Goal: Information Seeking & Learning: Learn about a topic

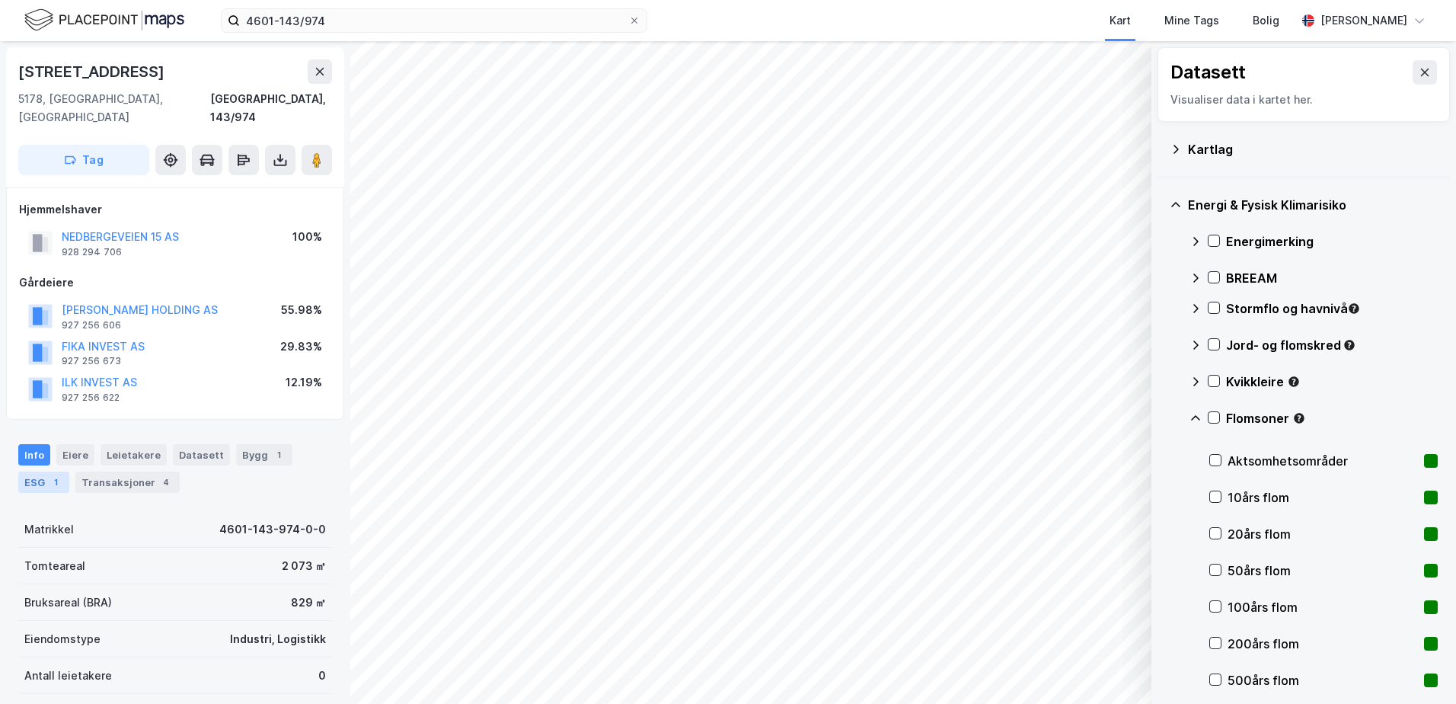
click at [37, 471] on div "ESG 1" at bounding box center [43, 481] width 51 height 21
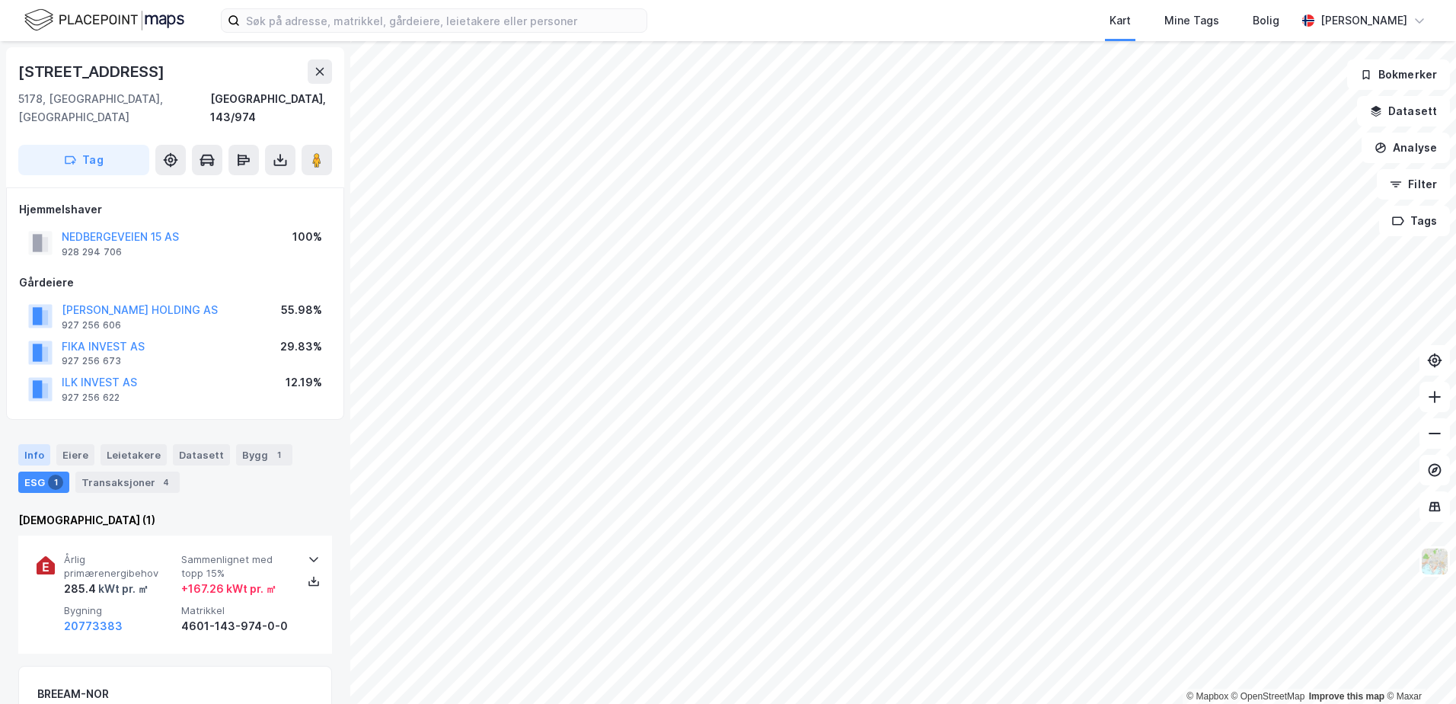
click at [29, 444] on div "Info" at bounding box center [34, 454] width 32 height 21
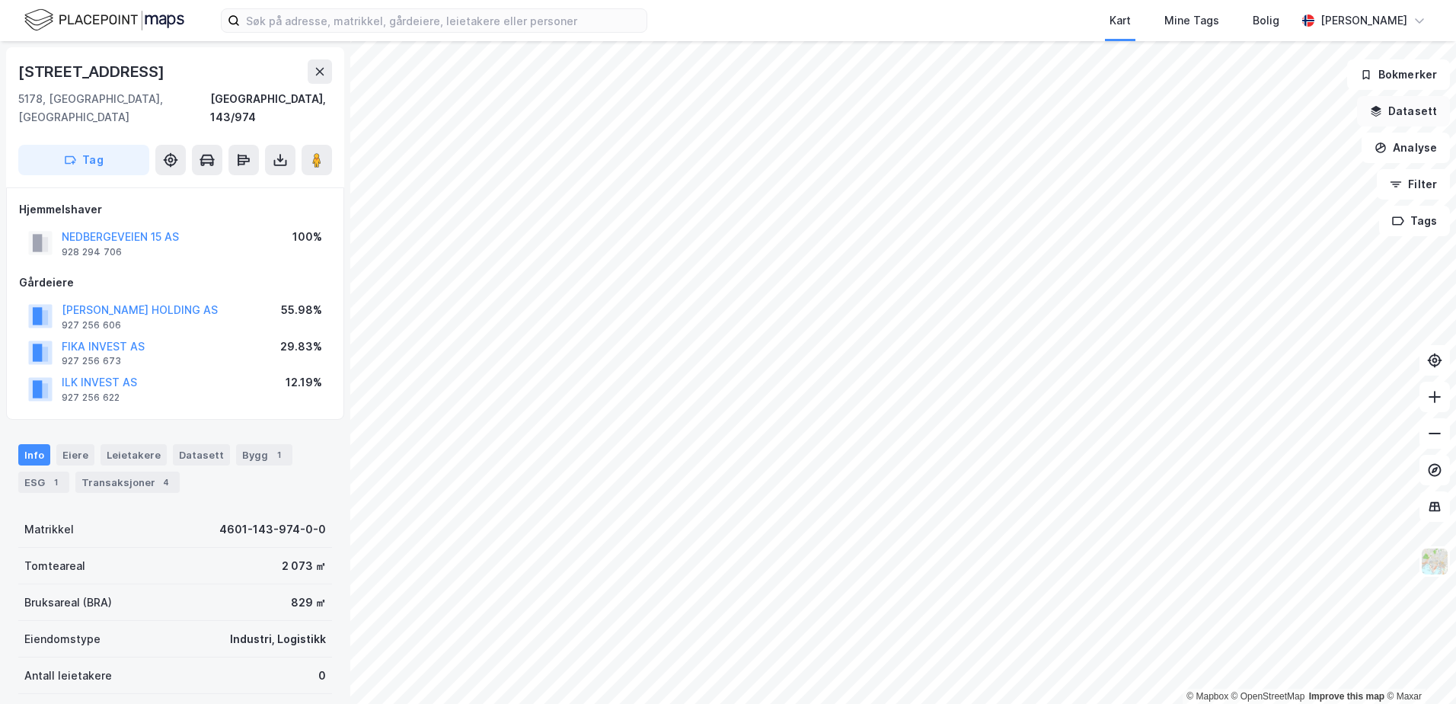
click at [1391, 101] on button "Datasett" at bounding box center [1403, 111] width 93 height 30
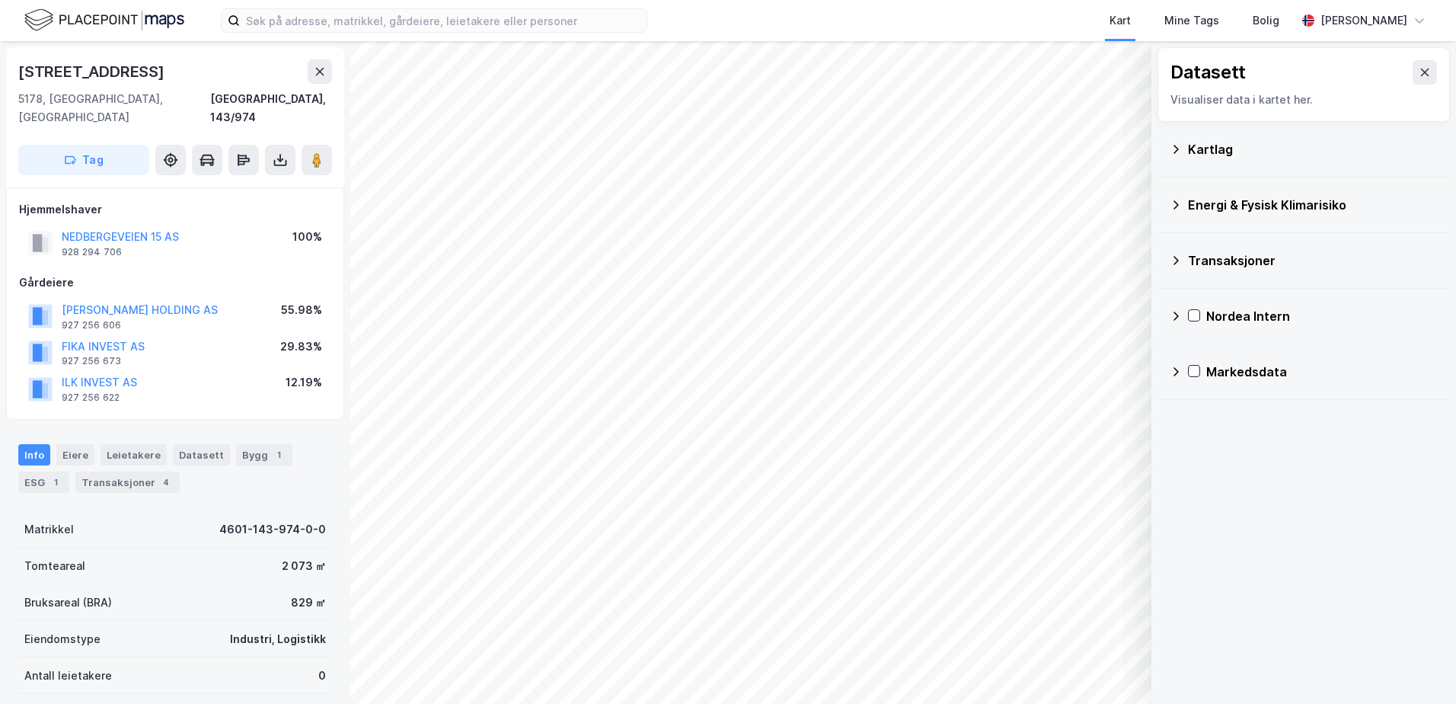
click at [1218, 148] on div "Kartlag" at bounding box center [1313, 149] width 250 height 18
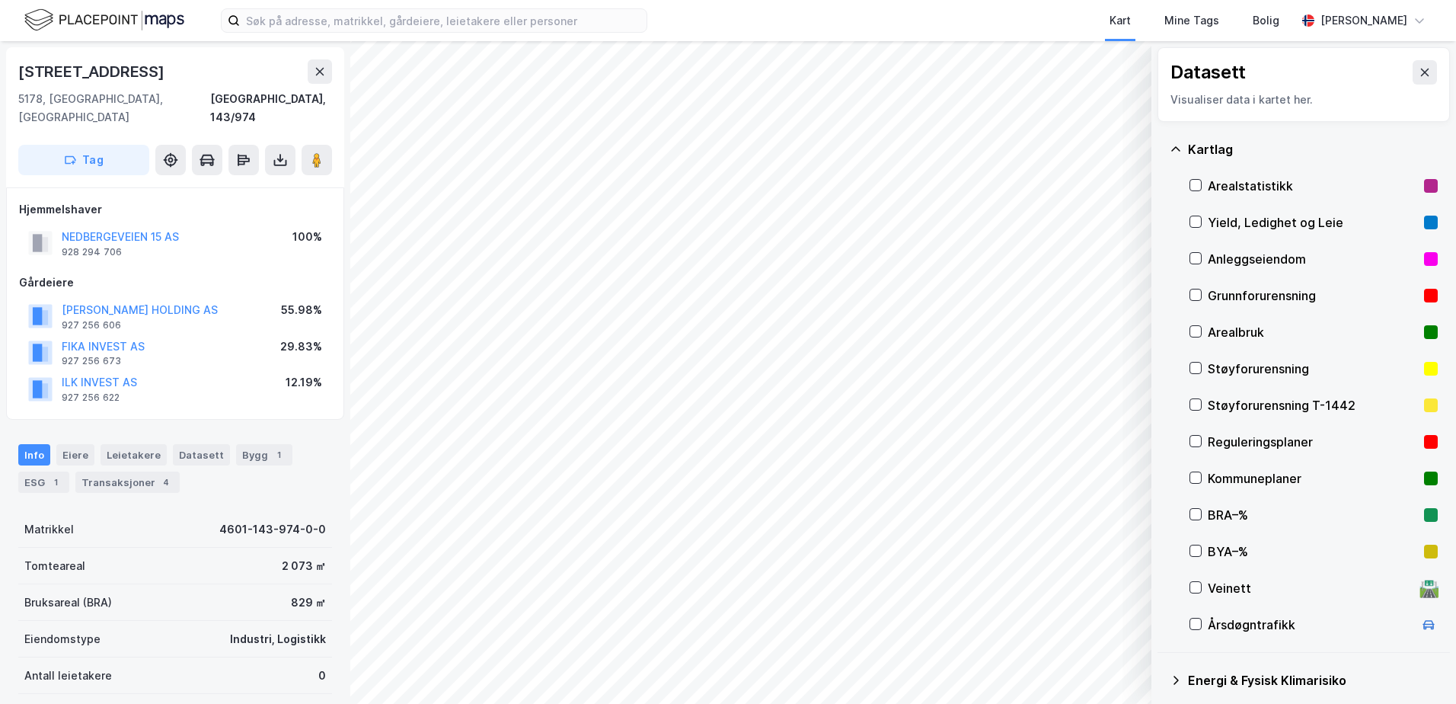
click at [1230, 294] on div "Grunnforurensning" at bounding box center [1313, 295] width 210 height 18
click at [1229, 294] on div "Grunnforurensning" at bounding box center [1313, 295] width 210 height 18
click at [1189, 146] on div "Kartlag" at bounding box center [1313, 149] width 250 height 18
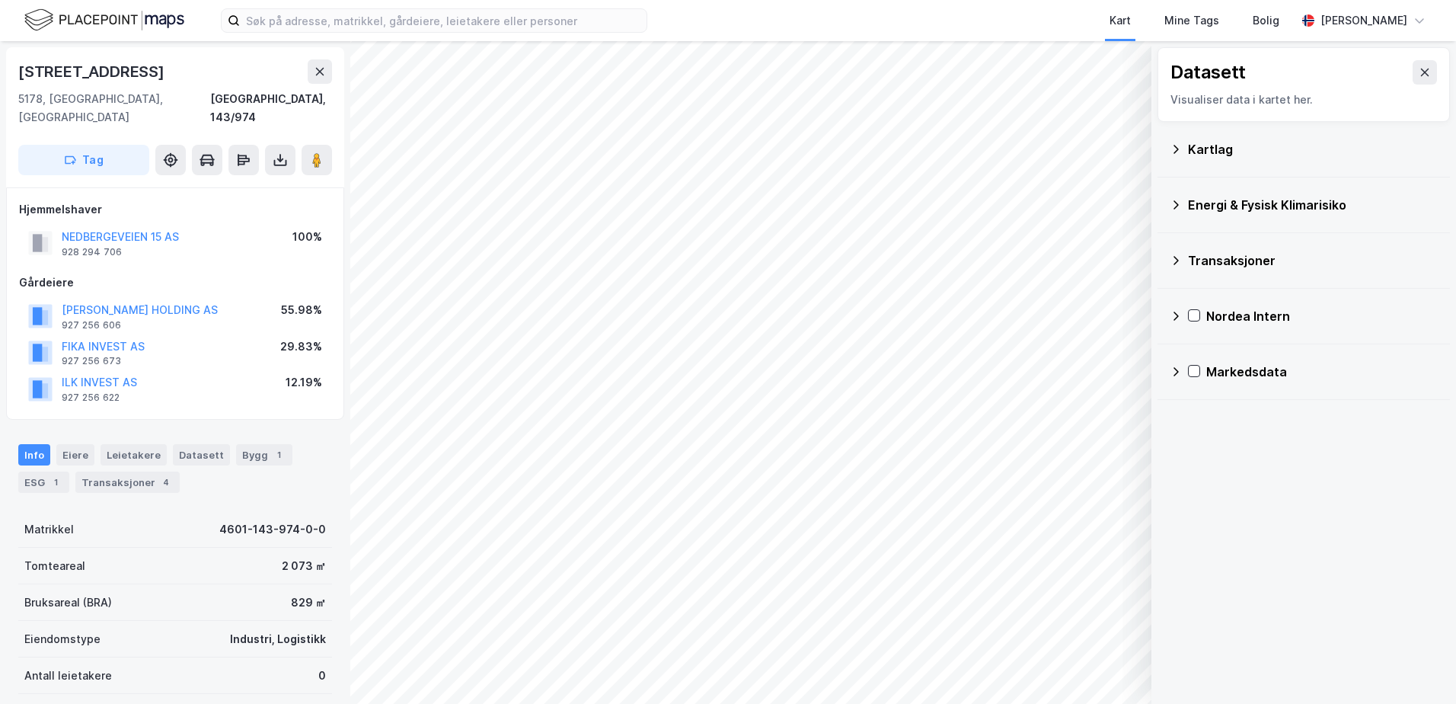
click at [1191, 203] on div "Energi & Fysisk Klimarisiko" at bounding box center [1313, 205] width 250 height 18
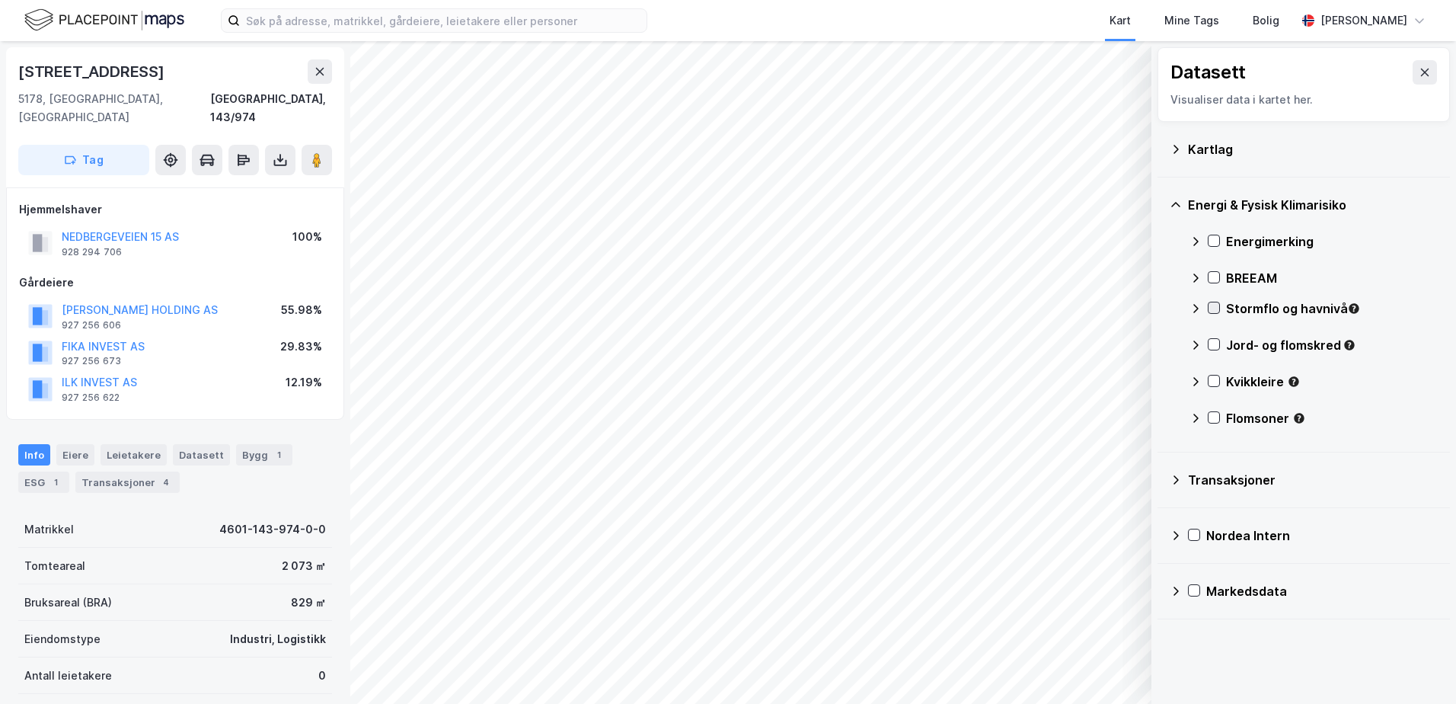
click at [1211, 305] on icon at bounding box center [1213, 307] width 11 height 11
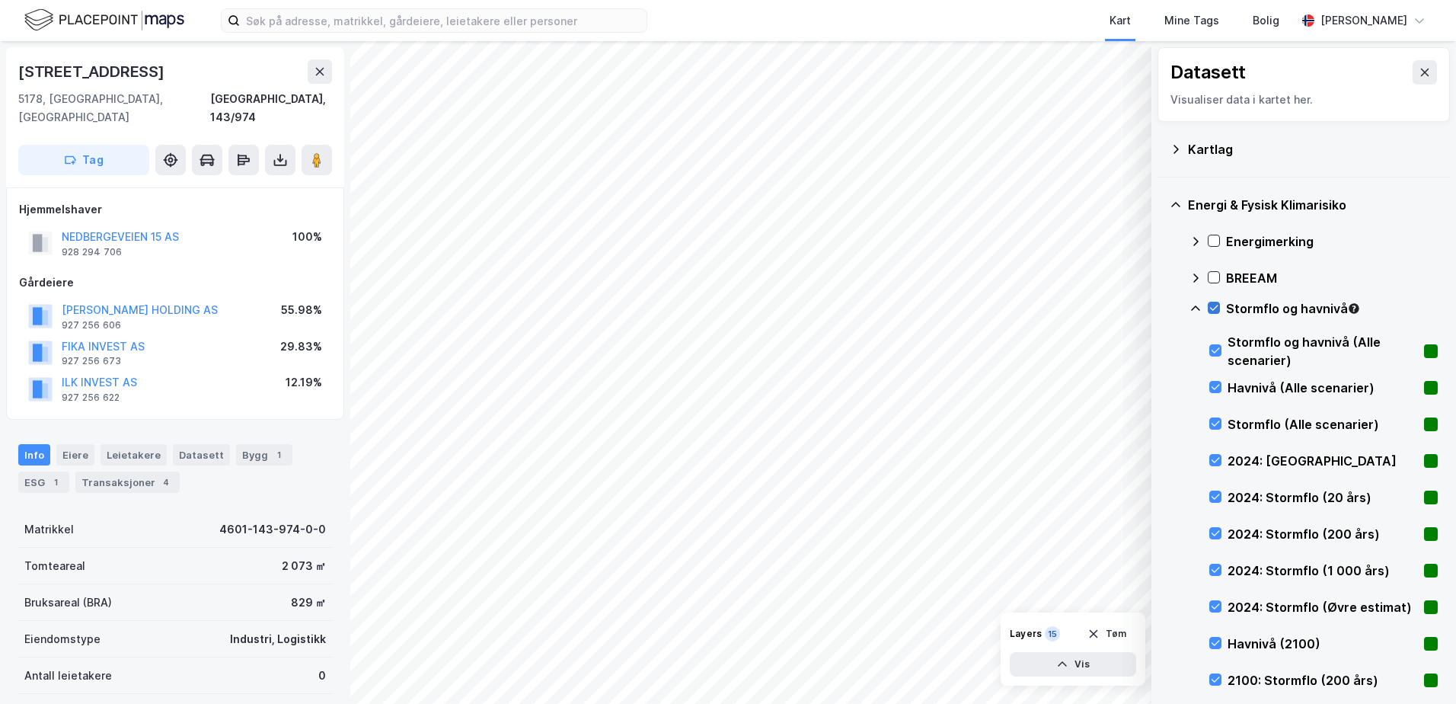
click at [1211, 305] on icon at bounding box center [1213, 307] width 11 height 11
click at [1193, 312] on icon at bounding box center [1195, 308] width 12 height 12
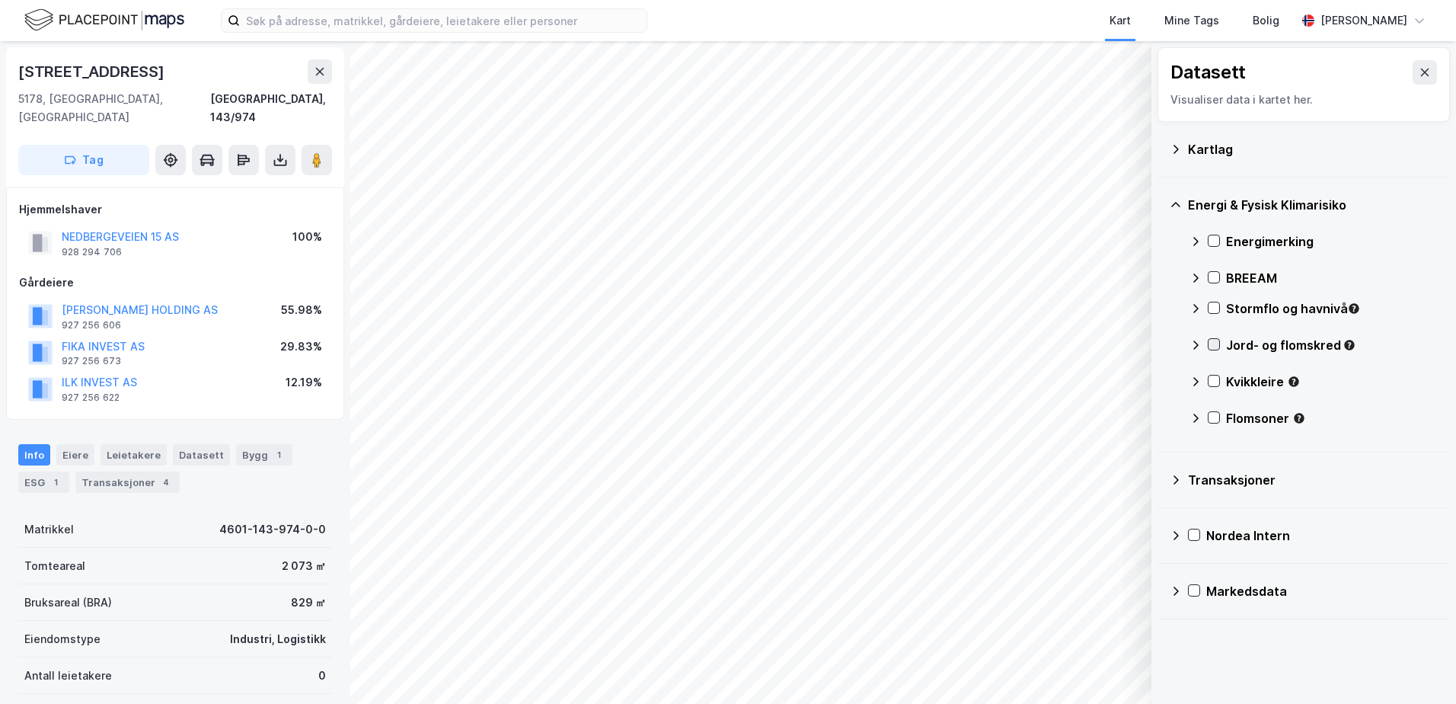
click at [1208, 341] on icon at bounding box center [1213, 344] width 11 height 11
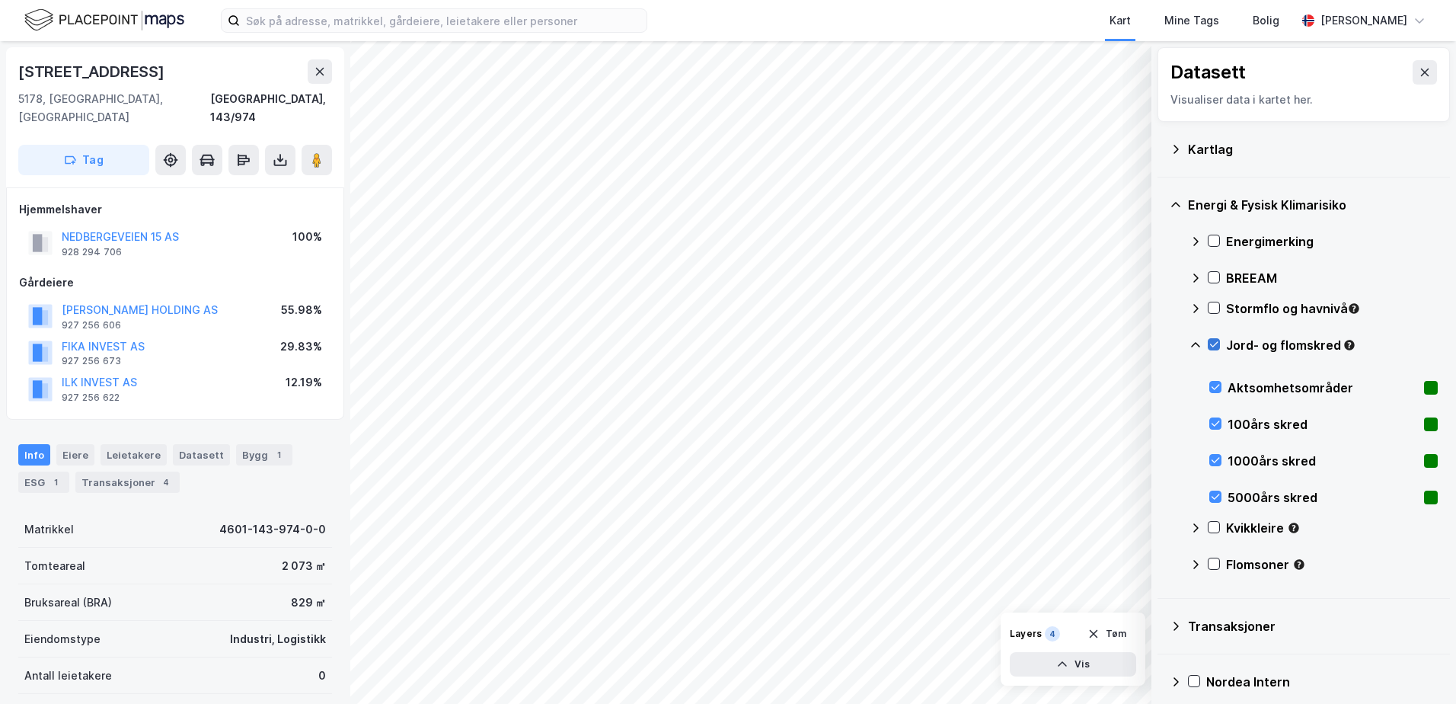
click at [1208, 341] on icon at bounding box center [1213, 344] width 11 height 11
click at [1215, 344] on icon at bounding box center [1214, 344] width 8 height 5
click at [1202, 346] on div "Jord- og flomskred" at bounding box center [1313, 351] width 248 height 37
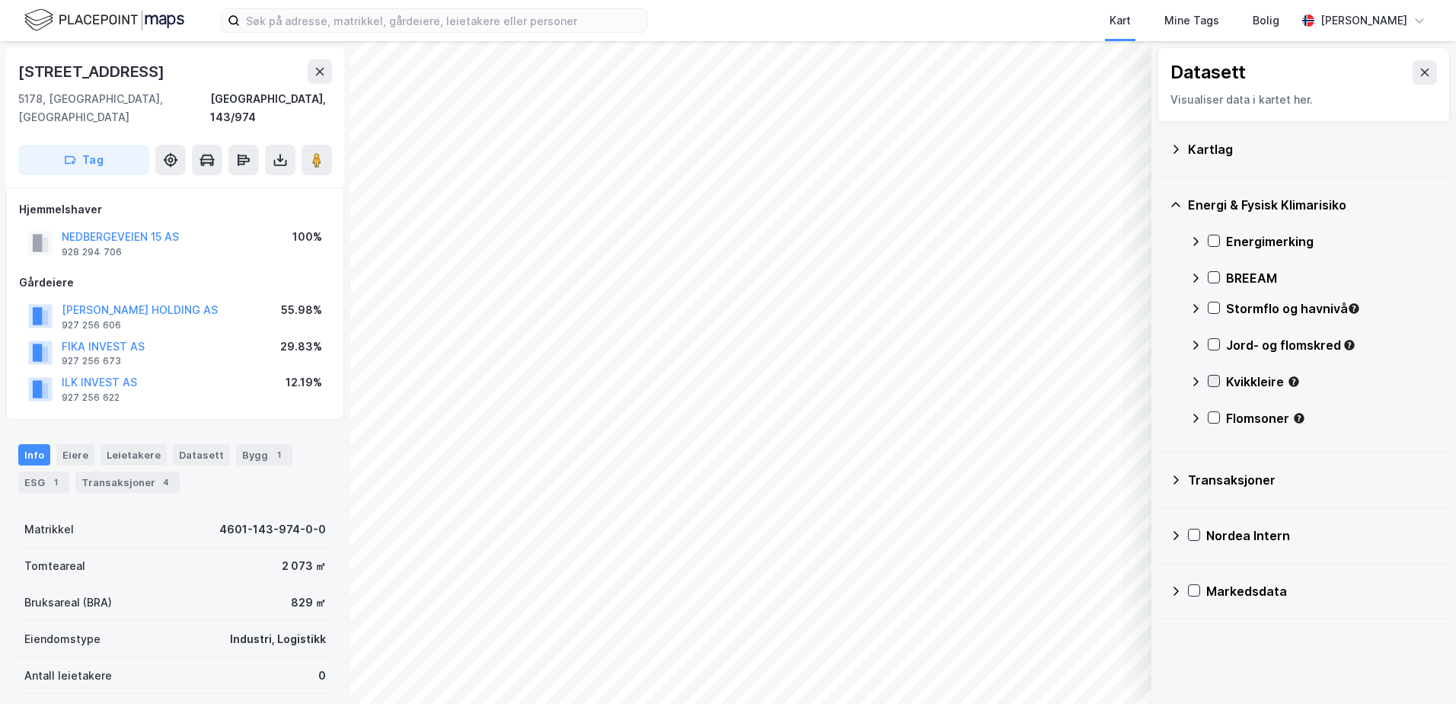
click at [1211, 377] on icon at bounding box center [1213, 380] width 11 height 11
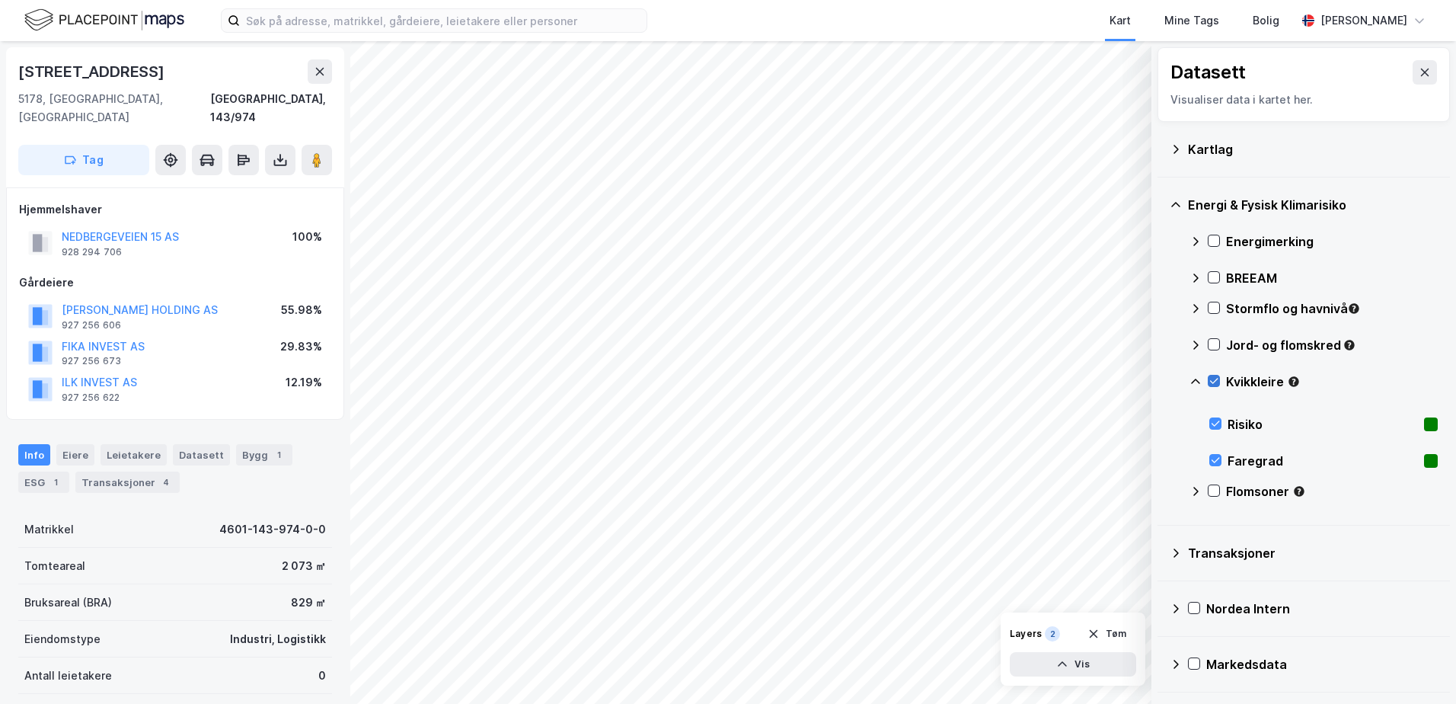
click at [1211, 377] on icon at bounding box center [1213, 380] width 11 height 11
click at [1199, 380] on icon at bounding box center [1195, 381] width 12 height 12
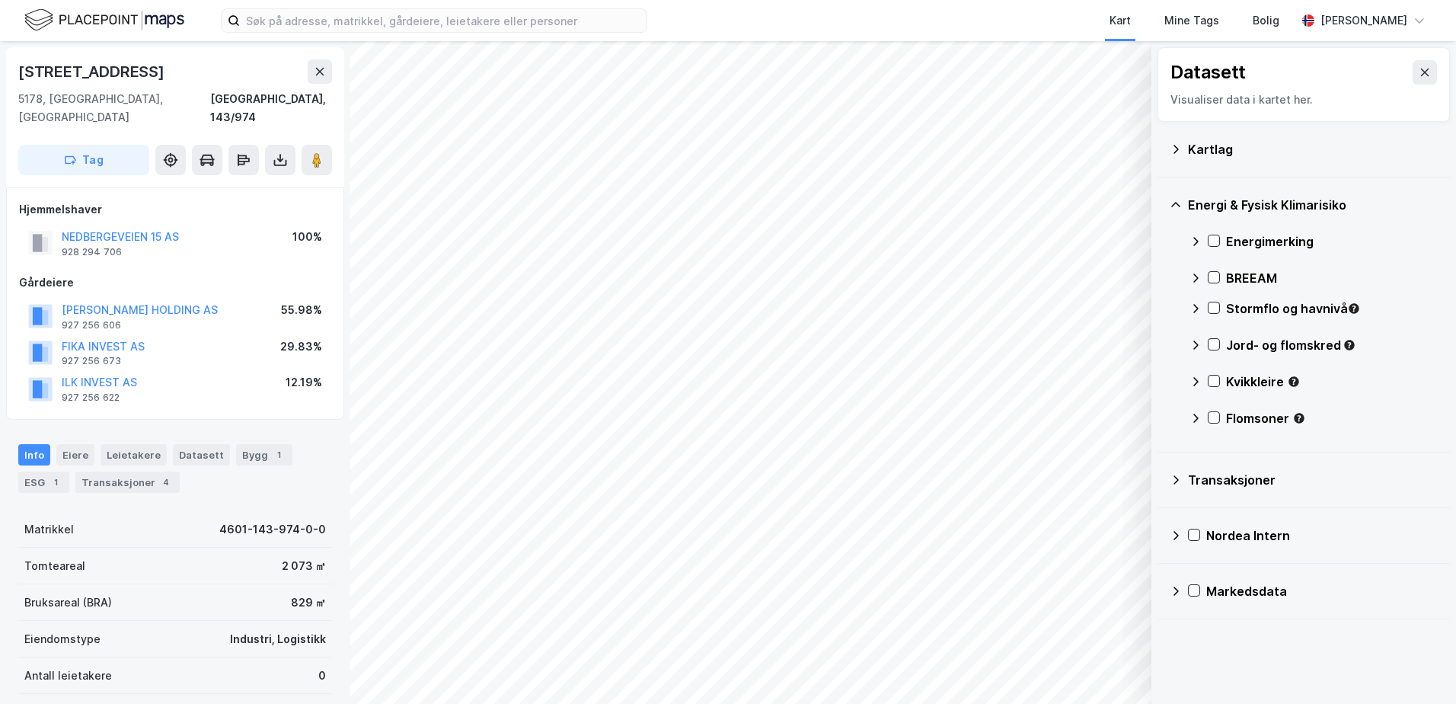
click at [1217, 407] on div "Flomsoner" at bounding box center [1313, 424] width 248 height 37
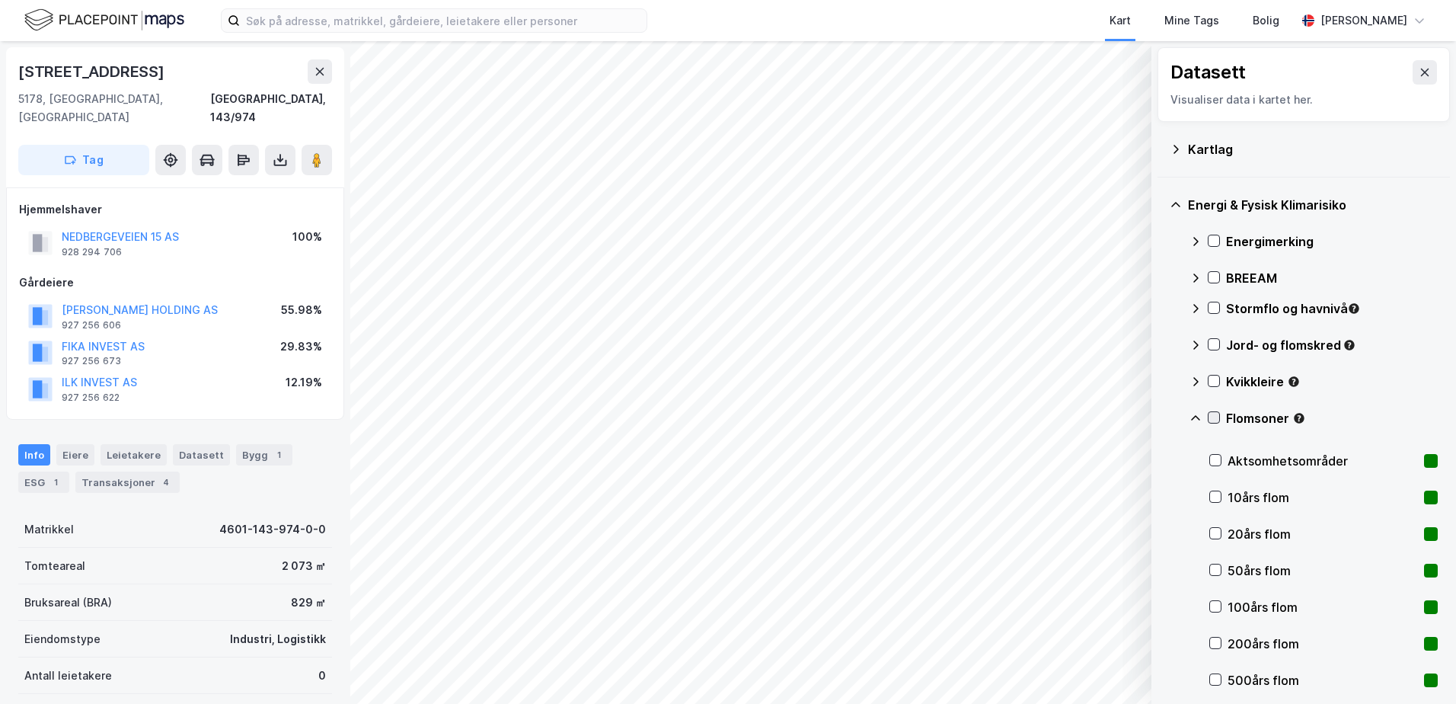
click at [1217, 414] on icon at bounding box center [1213, 417] width 11 height 11
click at [1212, 410] on div "Flomsoner" at bounding box center [1313, 424] width 248 height 37
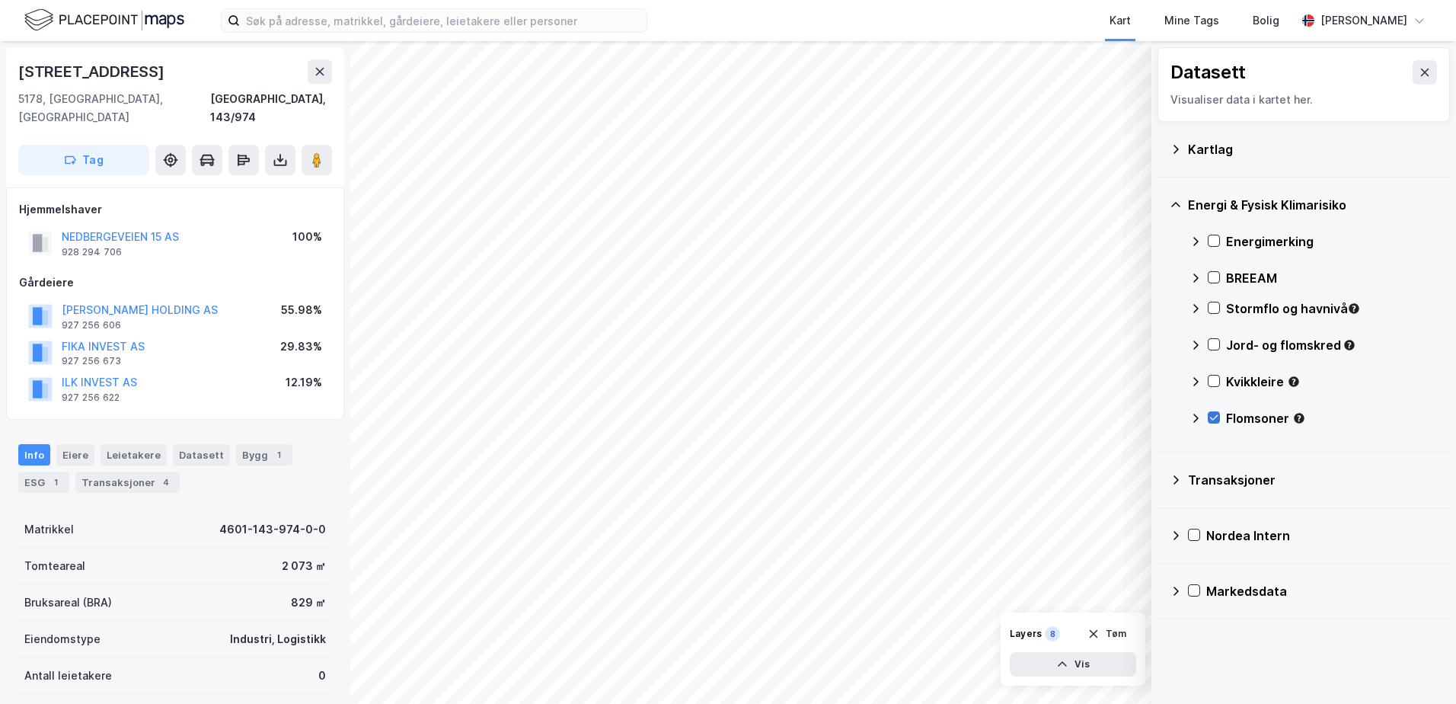
click at [1213, 414] on icon at bounding box center [1213, 417] width 11 height 11
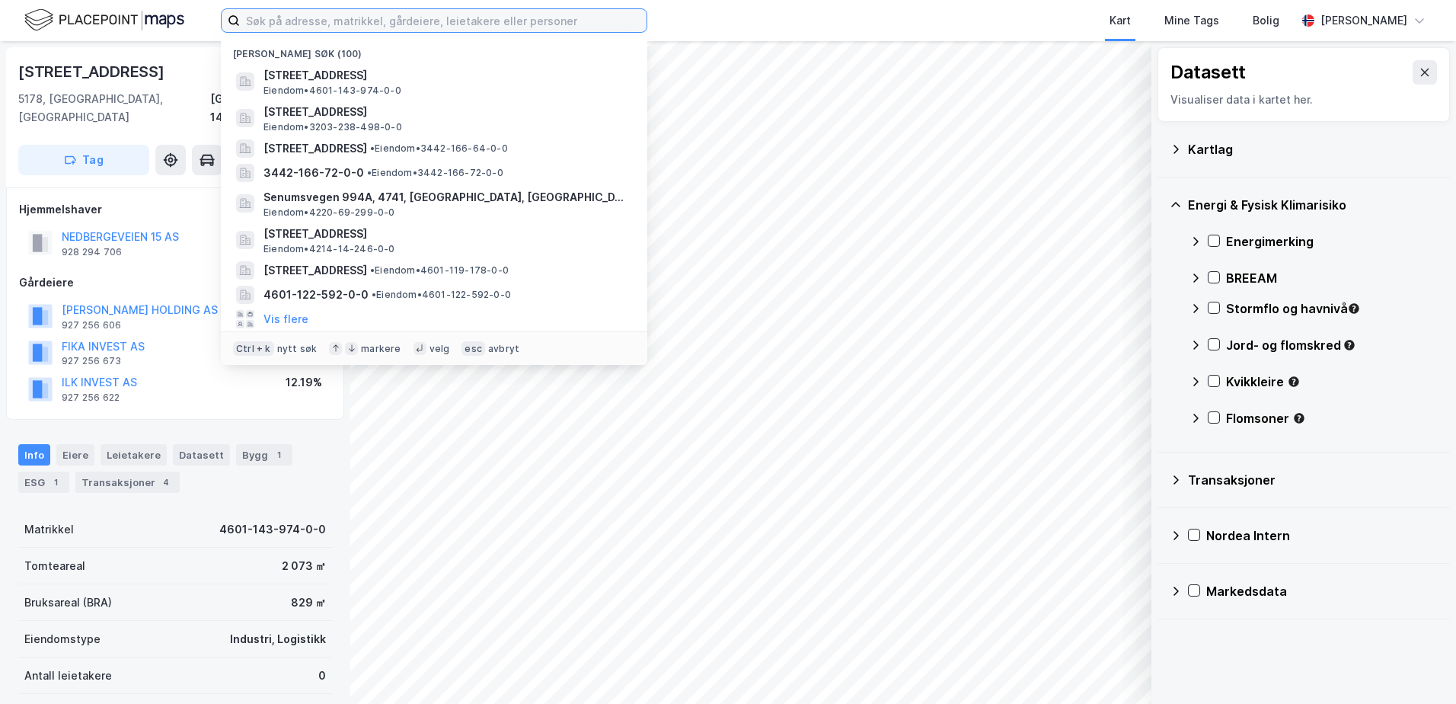
click at [578, 16] on input at bounding box center [443, 20] width 407 height 23
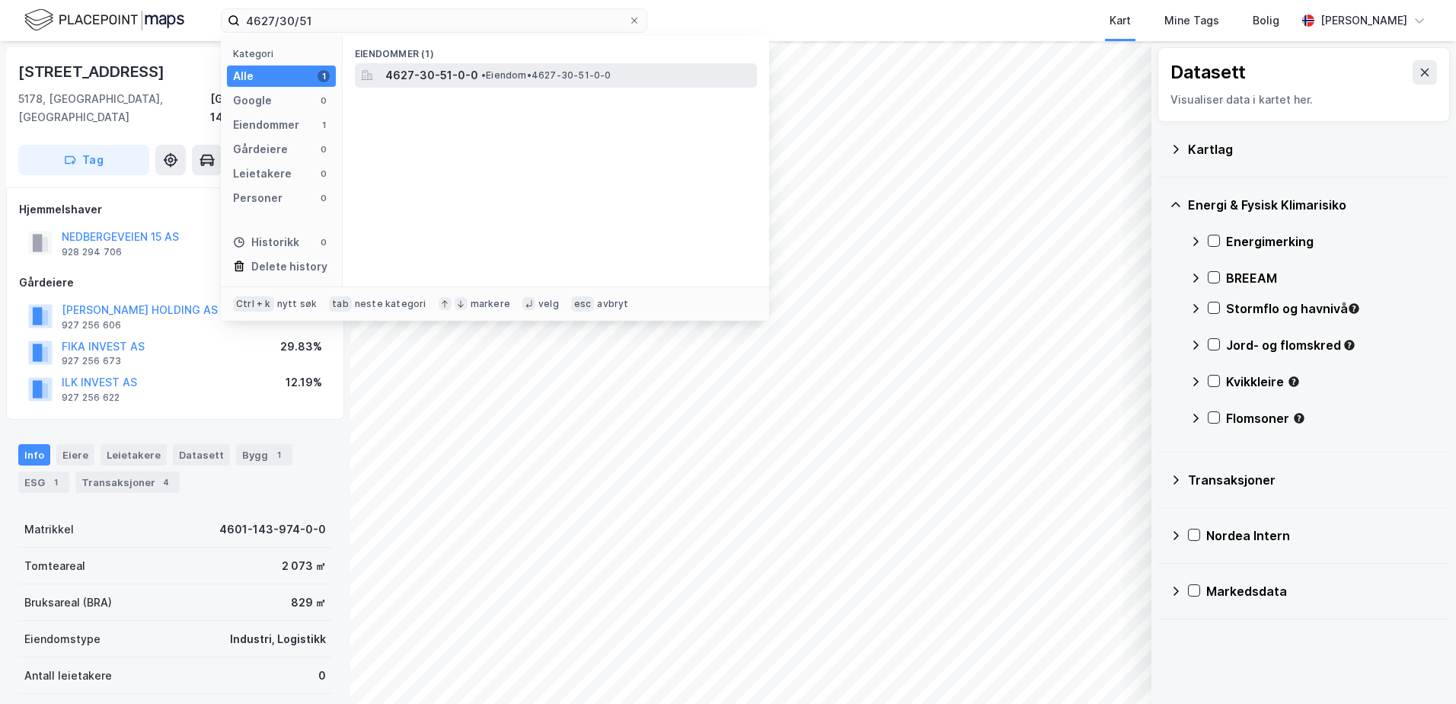
click at [515, 69] on span "• Eiendom • 4627-30-51-0-0" at bounding box center [546, 75] width 130 height 12
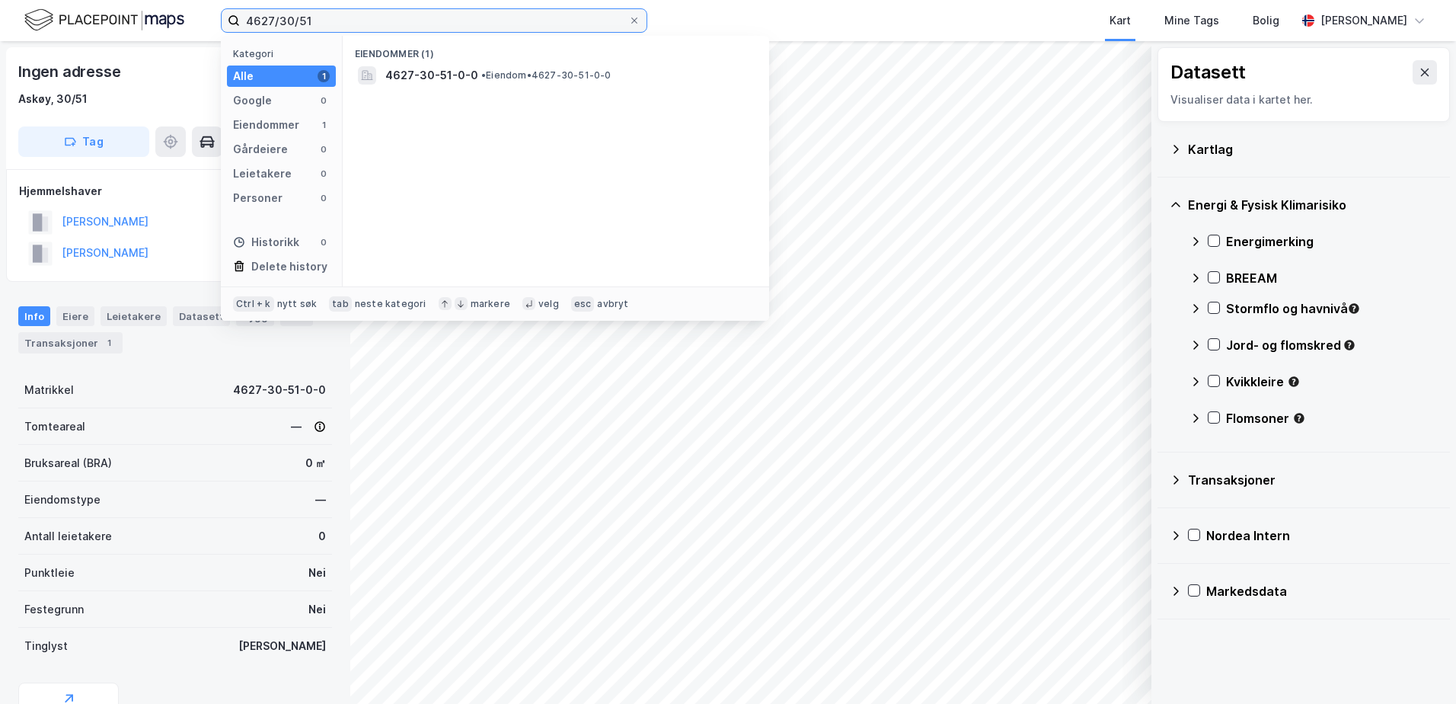
click at [319, 23] on input "4627/30/51" at bounding box center [434, 20] width 388 height 23
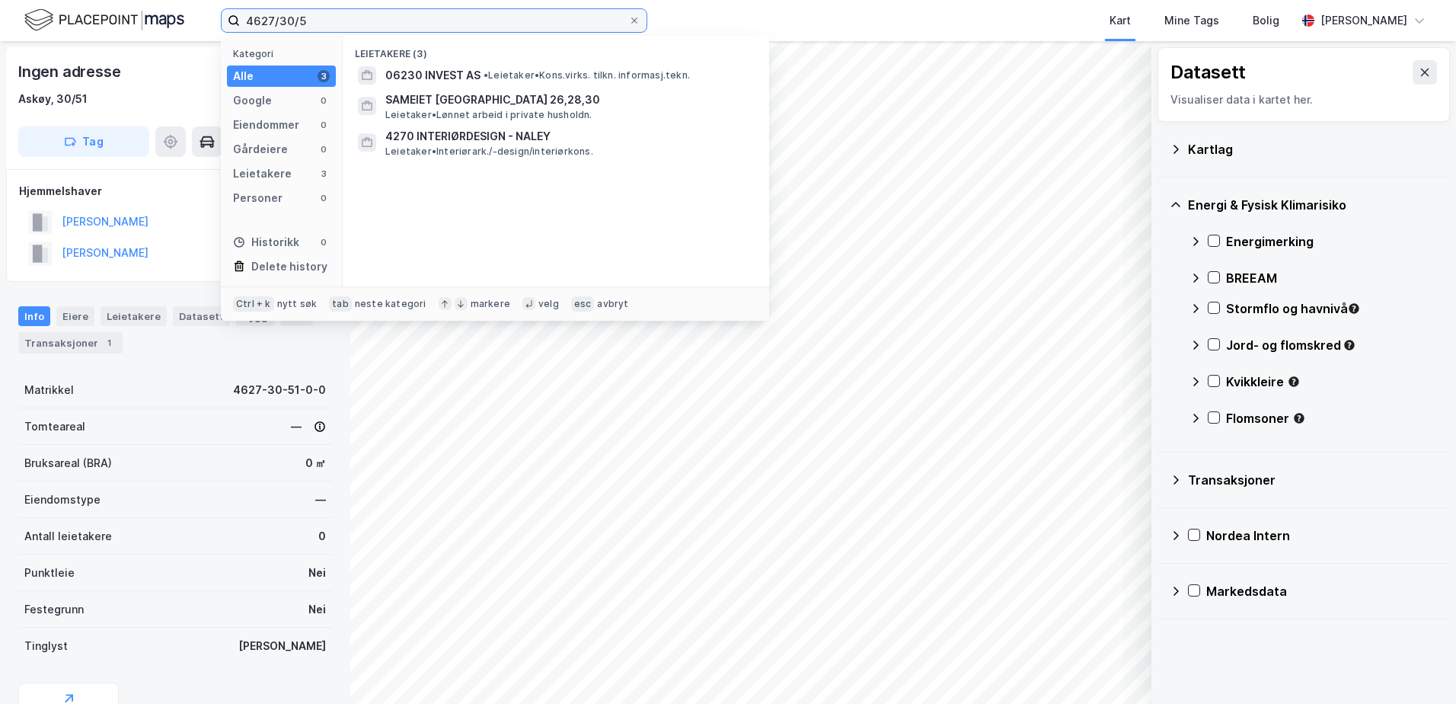
type input "4627/30/51"
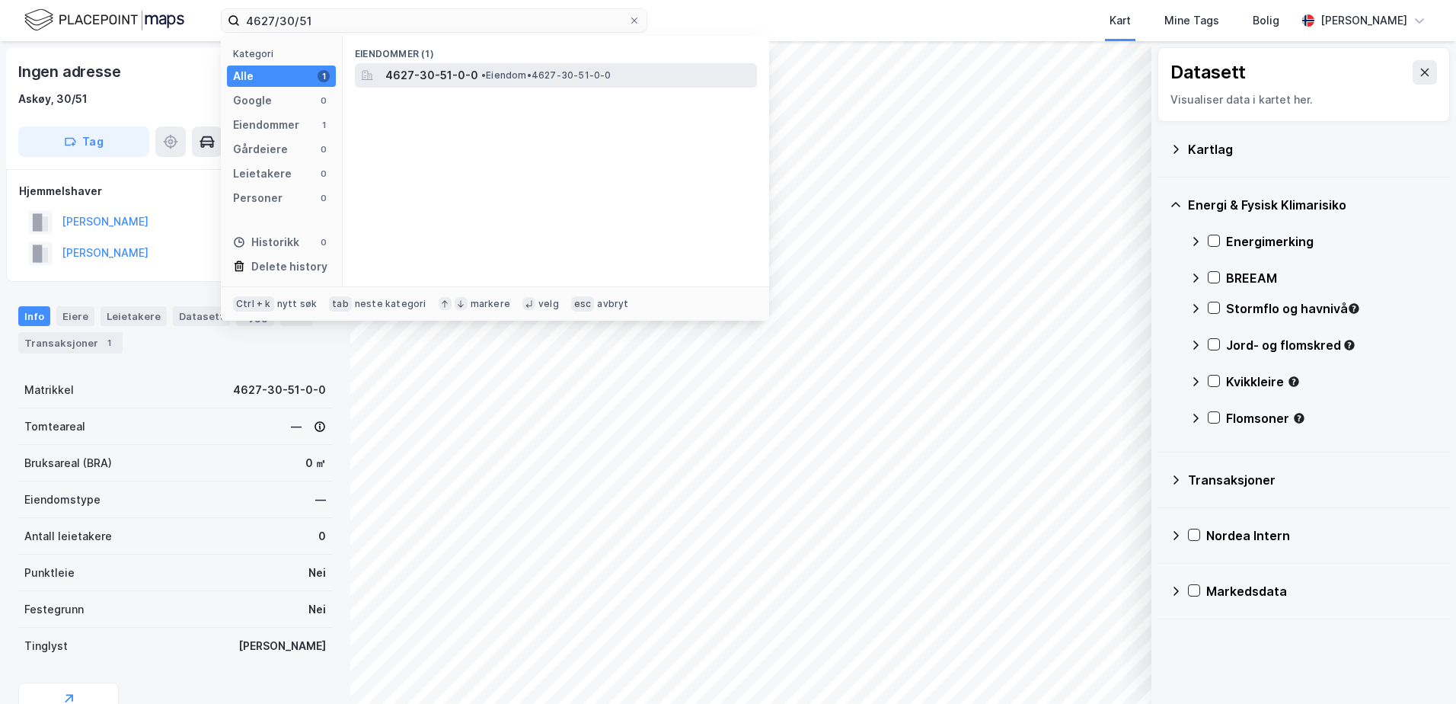
click at [505, 72] on span "• Eiendom • 4627-30-51-0-0" at bounding box center [546, 75] width 130 height 12
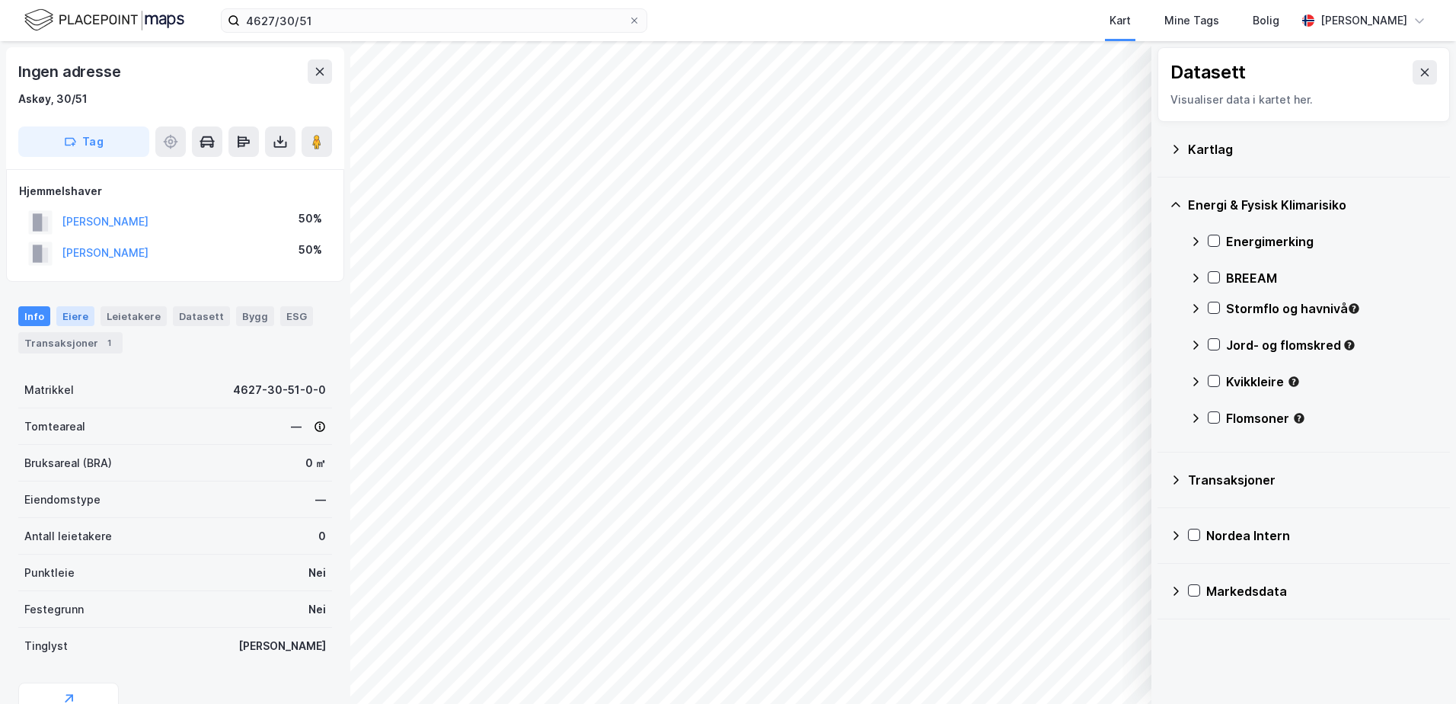
click at [78, 315] on div "Eiere" at bounding box center [75, 316] width 38 height 20
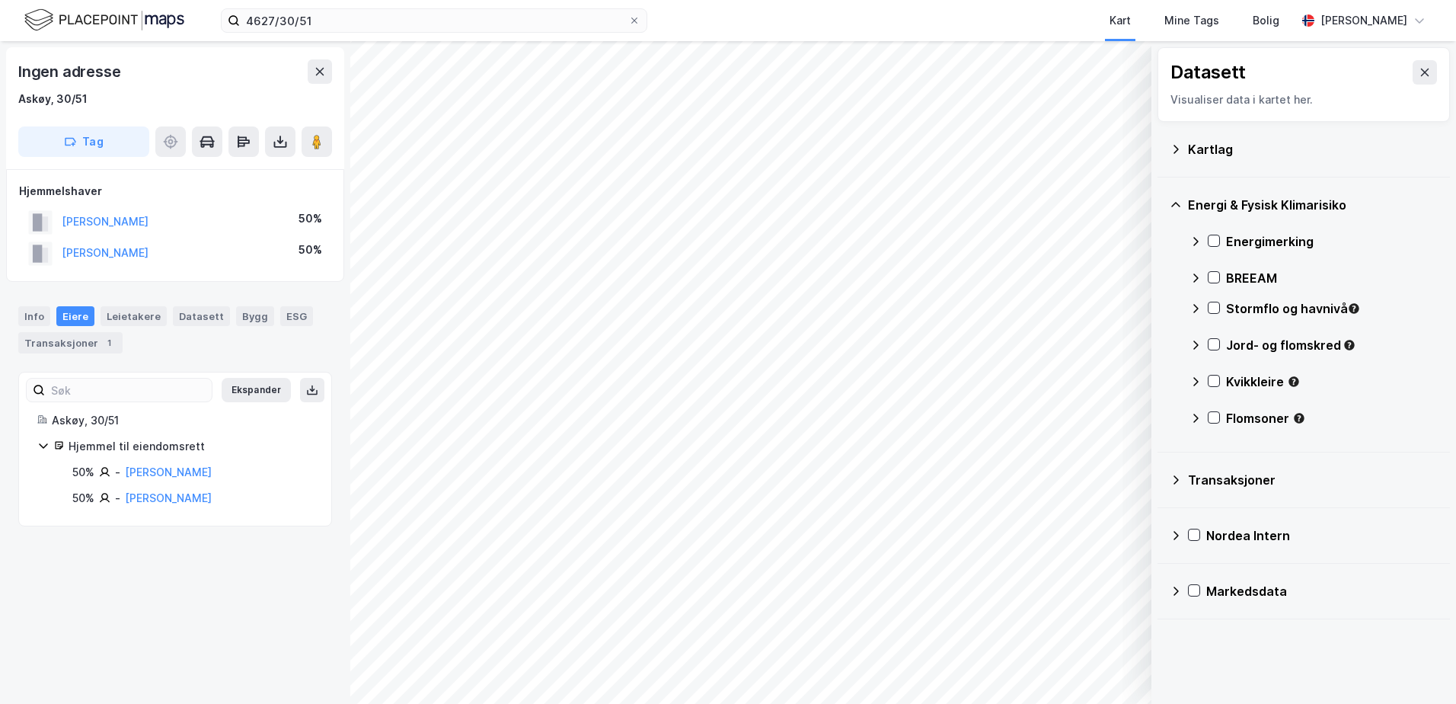
drag, startPoint x: 638, startPoint y: 17, endPoint x: 472, endPoint y: 34, distance: 166.9
click at [638, 17] on icon at bounding box center [634, 20] width 9 height 9
click at [628, 17] on input "4627/30/51" at bounding box center [434, 20] width 388 height 23
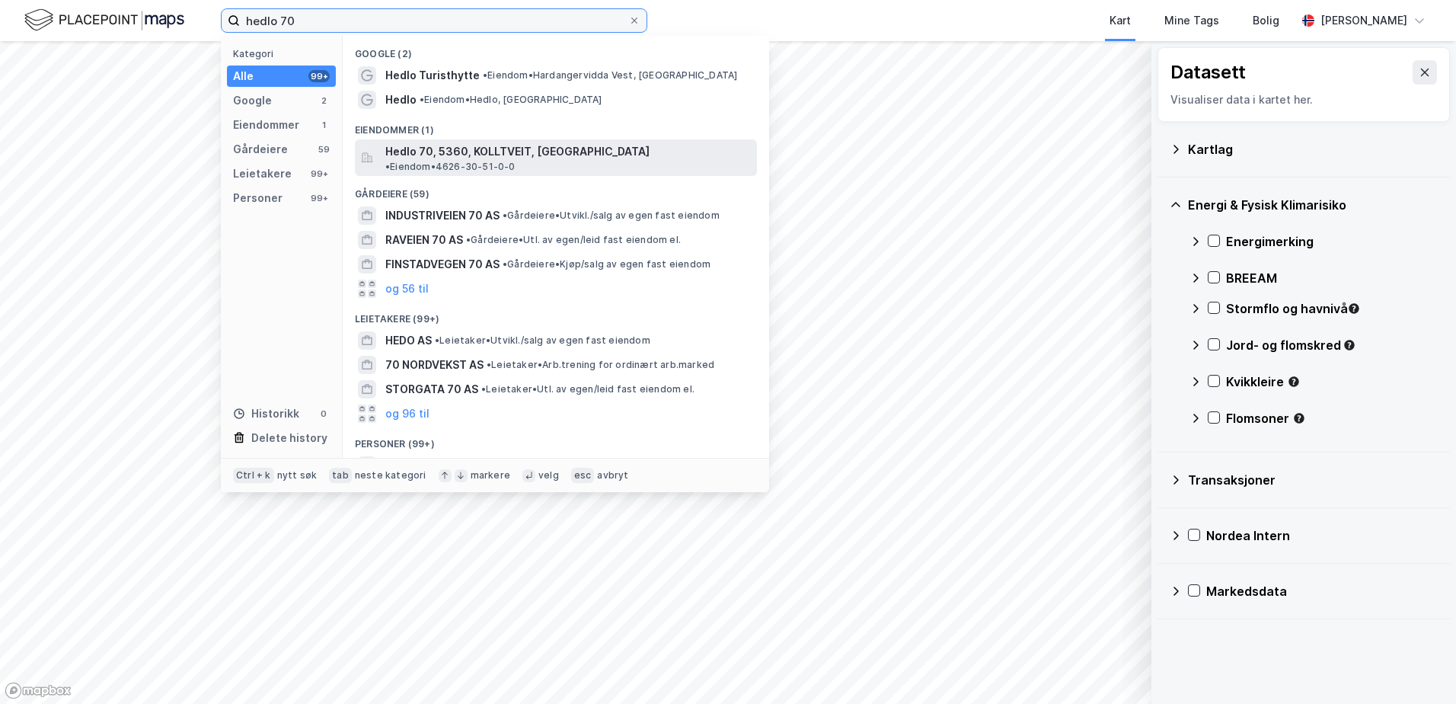
type input "hedlo 70"
click at [455, 148] on span "Hedlo 70, 5360, KOLLTVEIT, ØYGARDEN" at bounding box center [517, 151] width 264 height 18
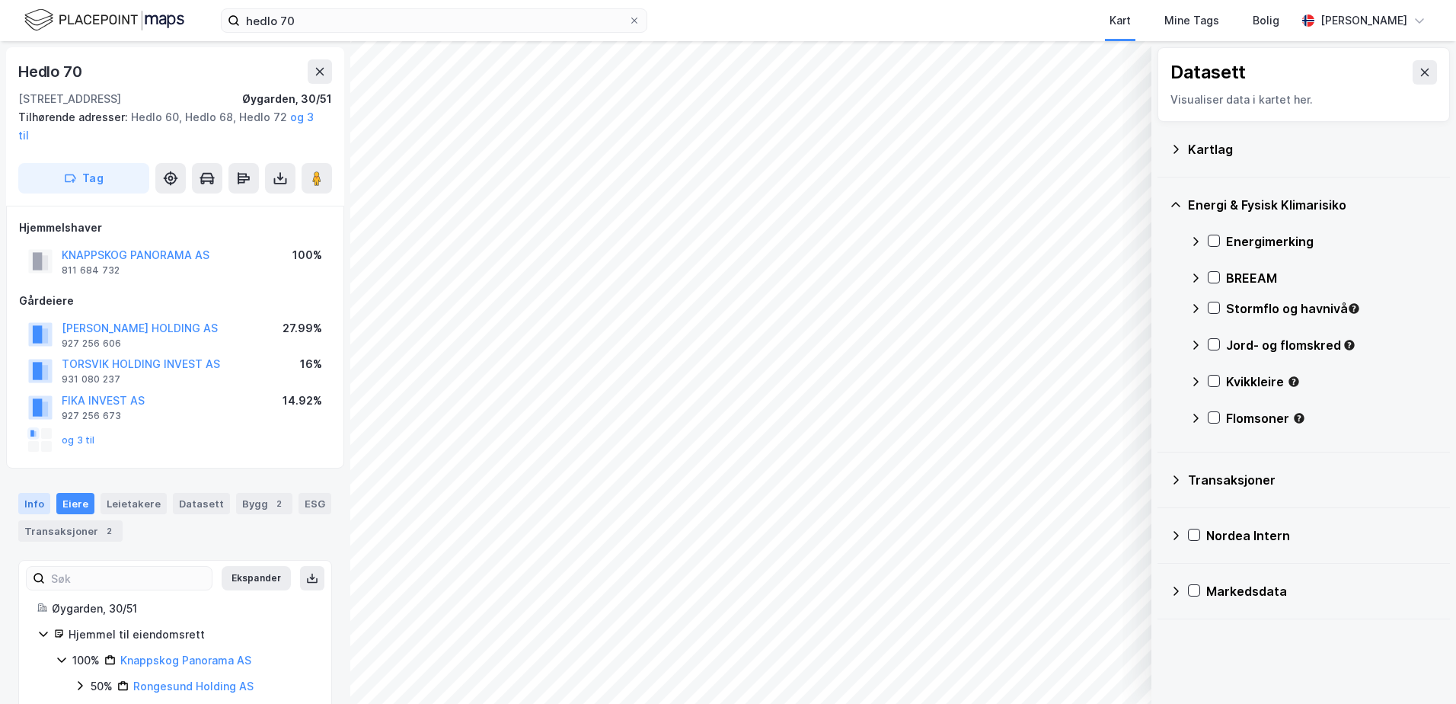
click at [36, 493] on div "Info" at bounding box center [34, 503] width 32 height 21
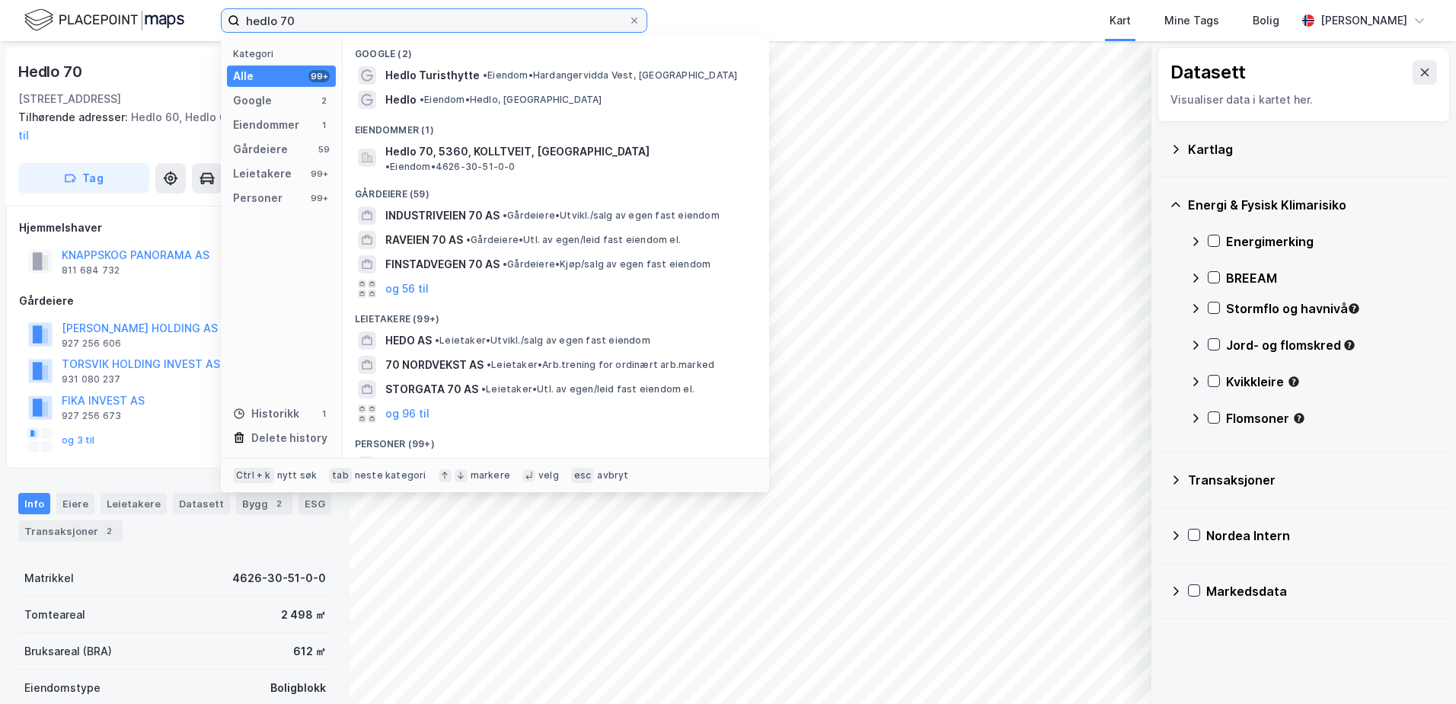
click at [354, 15] on input "hedlo 70" at bounding box center [434, 20] width 388 height 23
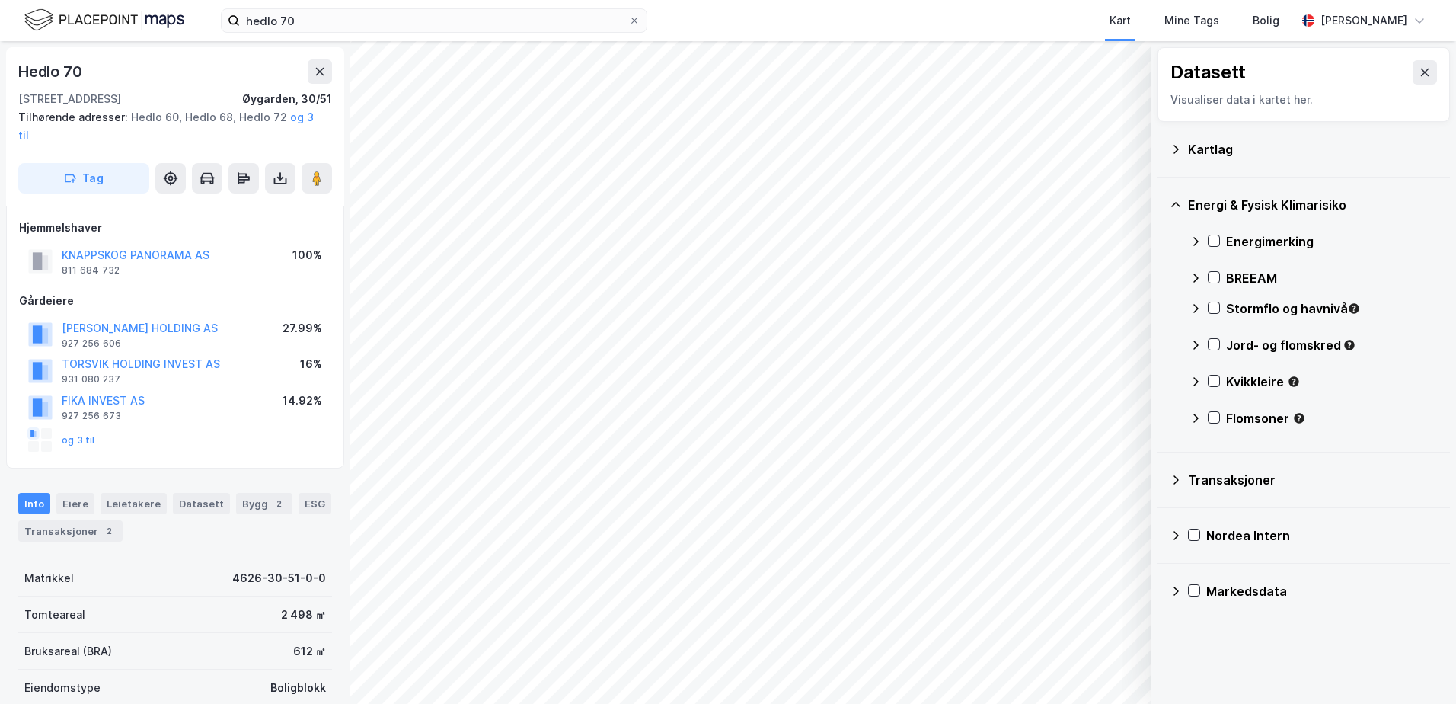
click at [910, 17] on div "Kart Mine Tags Bolig" at bounding box center [1008, 20] width 576 height 41
click at [632, 20] on icon at bounding box center [634, 20] width 9 height 9
click at [628, 20] on input "hedlo 70" at bounding box center [434, 20] width 388 height 23
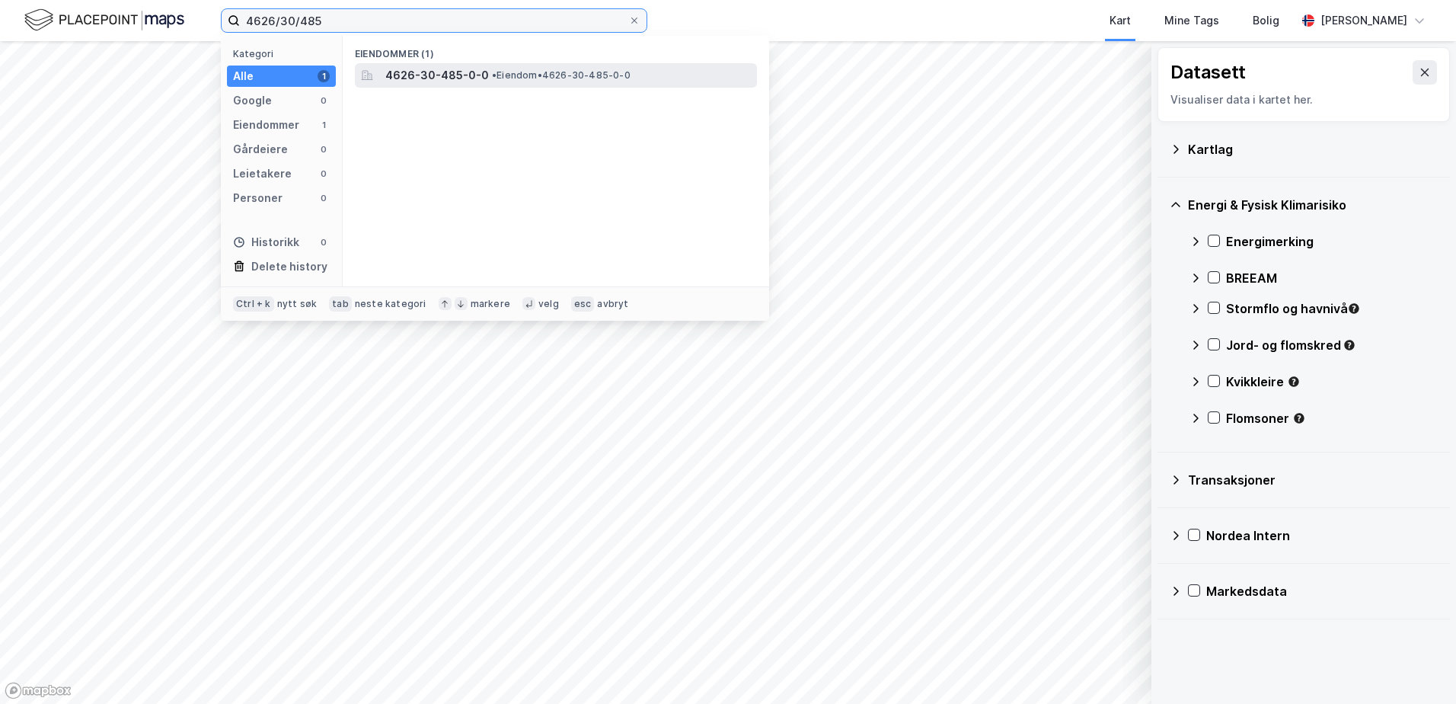
type input "4626/30/485"
click at [439, 69] on span "4626-30-485-0-0" at bounding box center [437, 75] width 104 height 18
